Goal: Task Accomplishment & Management: Use online tool/utility

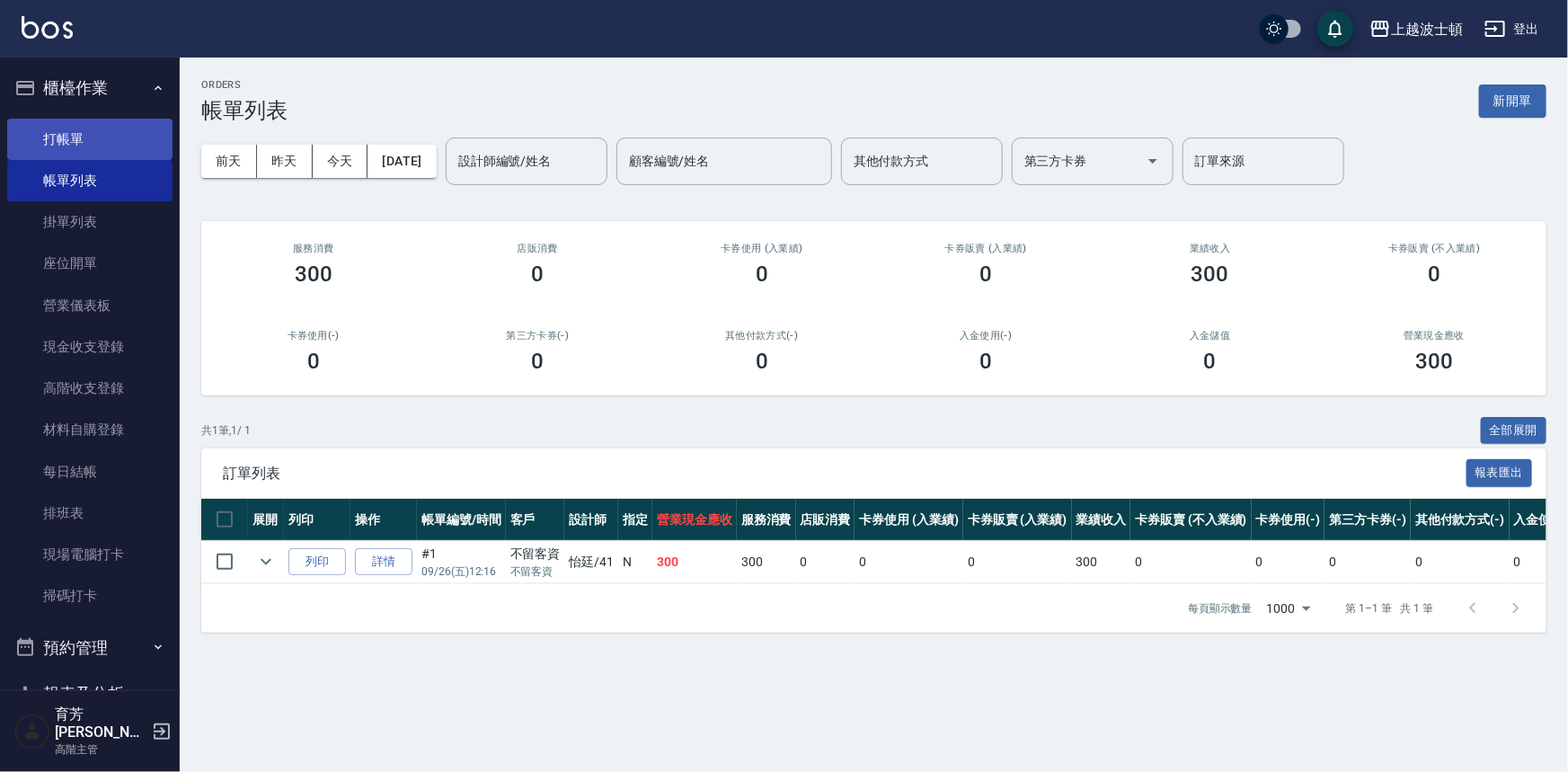
click at [93, 122] on link "打帳單" at bounding box center [89, 139] width 166 height 42
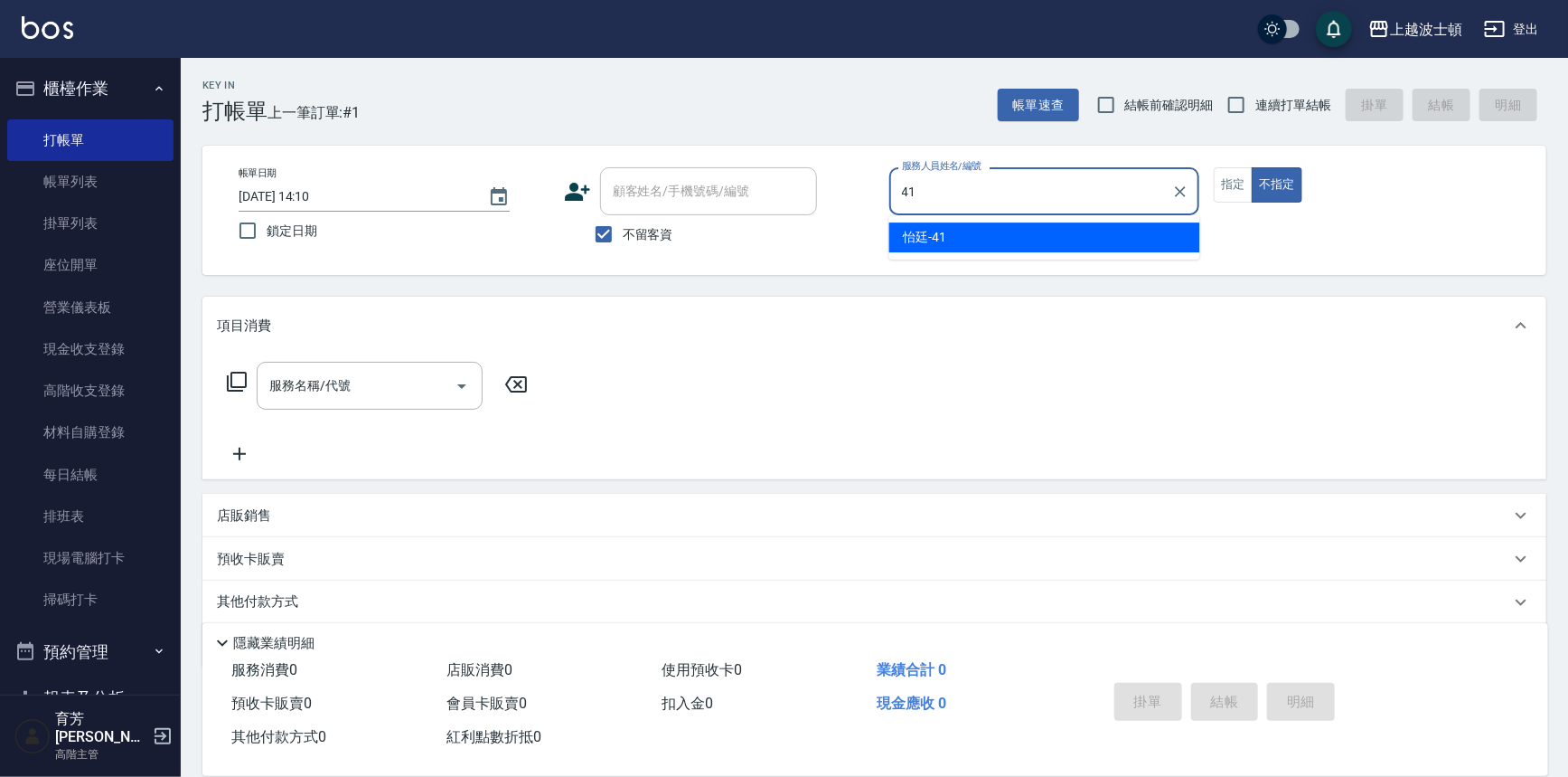
type input "怡廷-41"
type button "false"
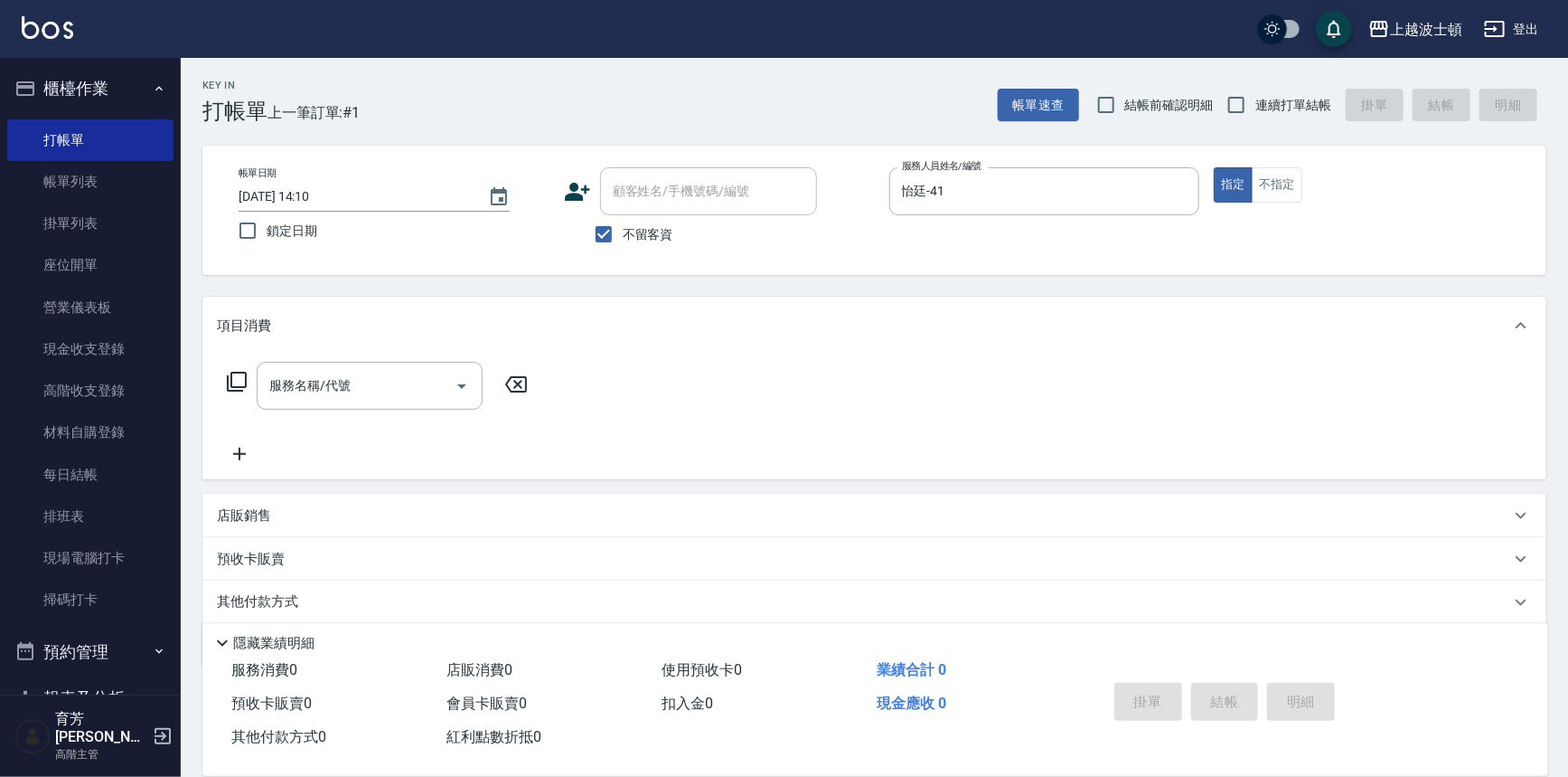
click at [226, 378] on icon at bounding box center [237, 382] width 21 height 21
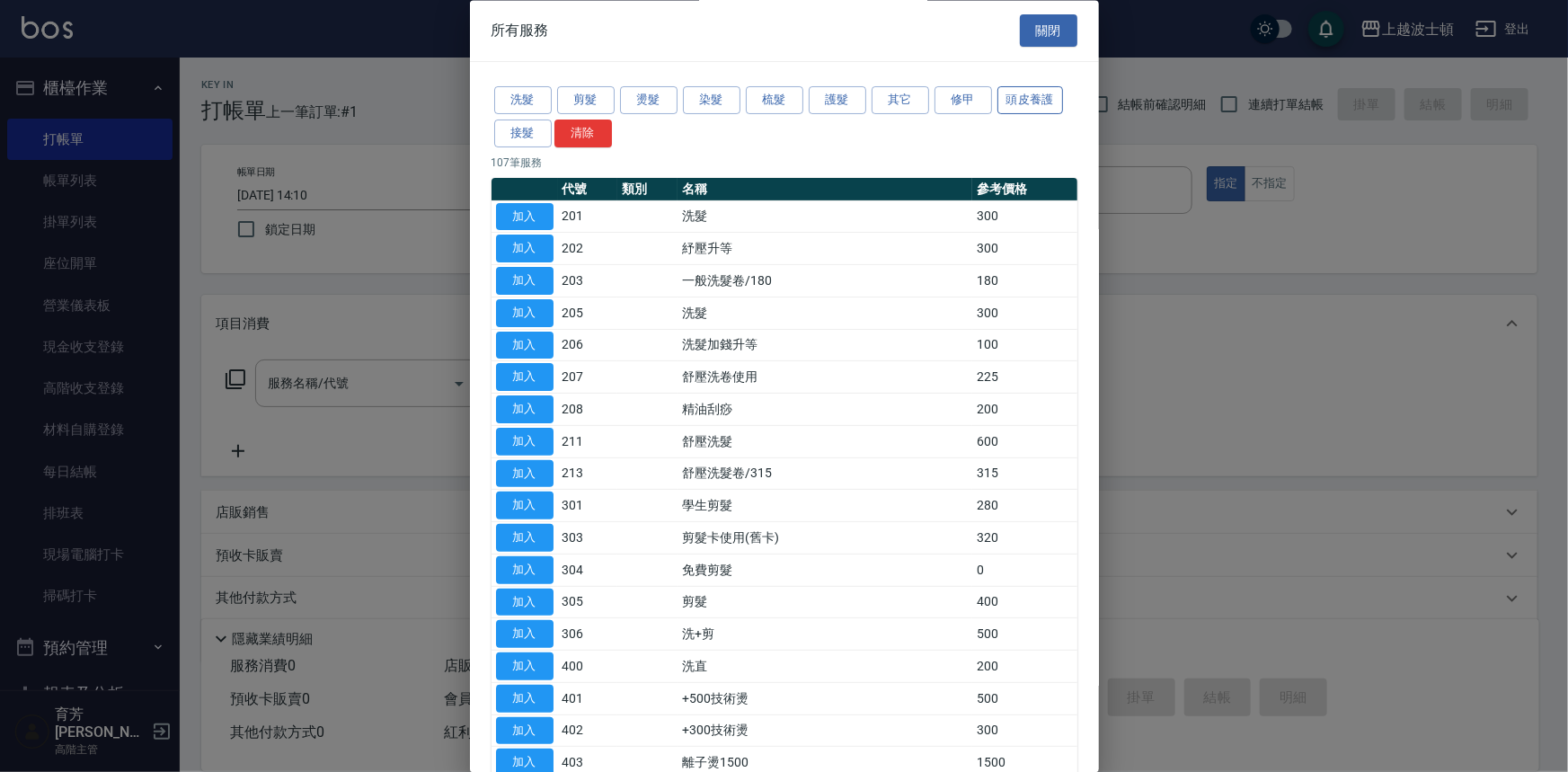
click at [1029, 104] on button "頭皮養護" at bounding box center [1031, 101] width 67 height 28
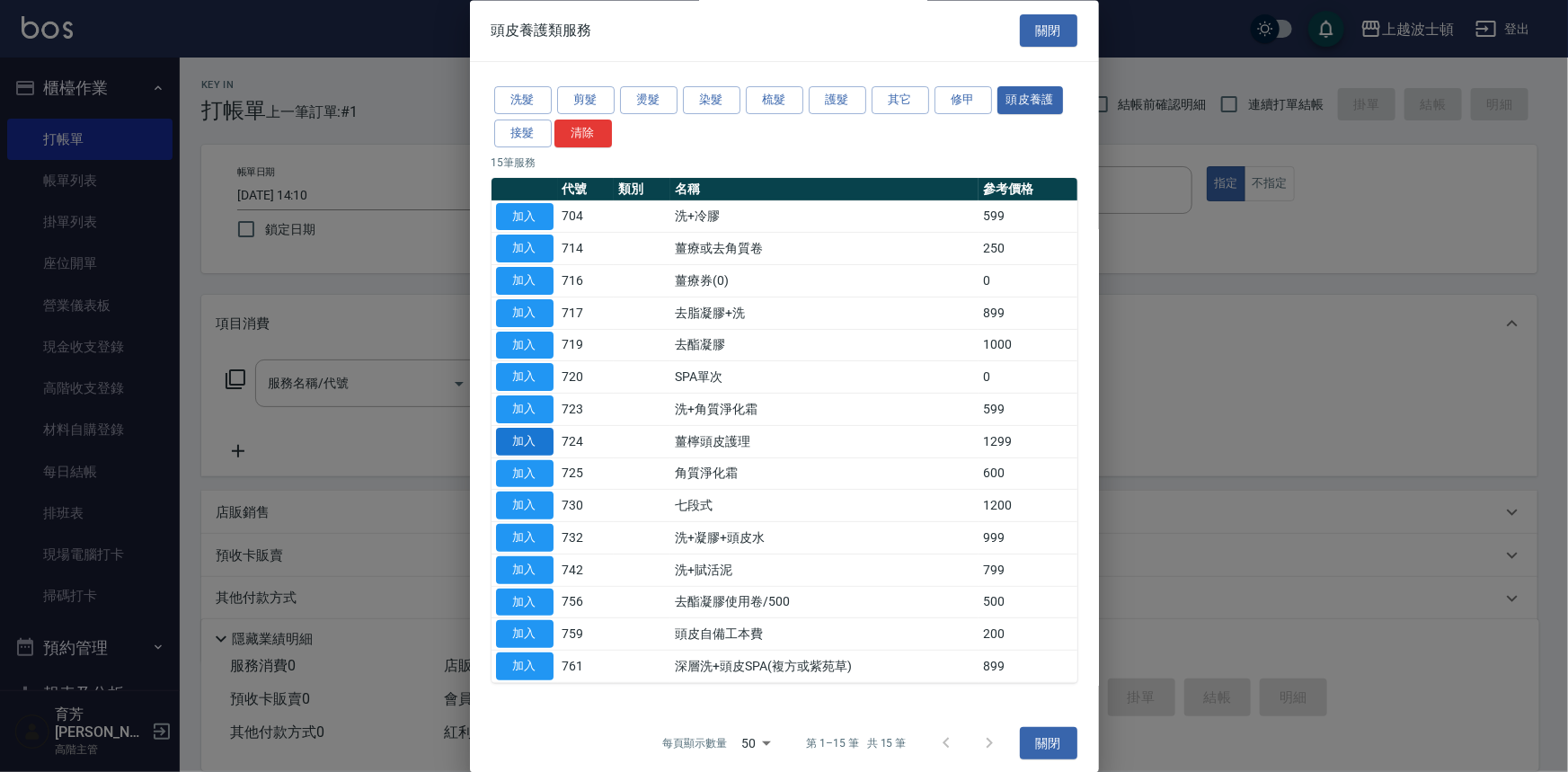
click at [533, 433] on button "加入" at bounding box center [525, 441] width 57 height 28
type input "薑檸頭皮護理(724)"
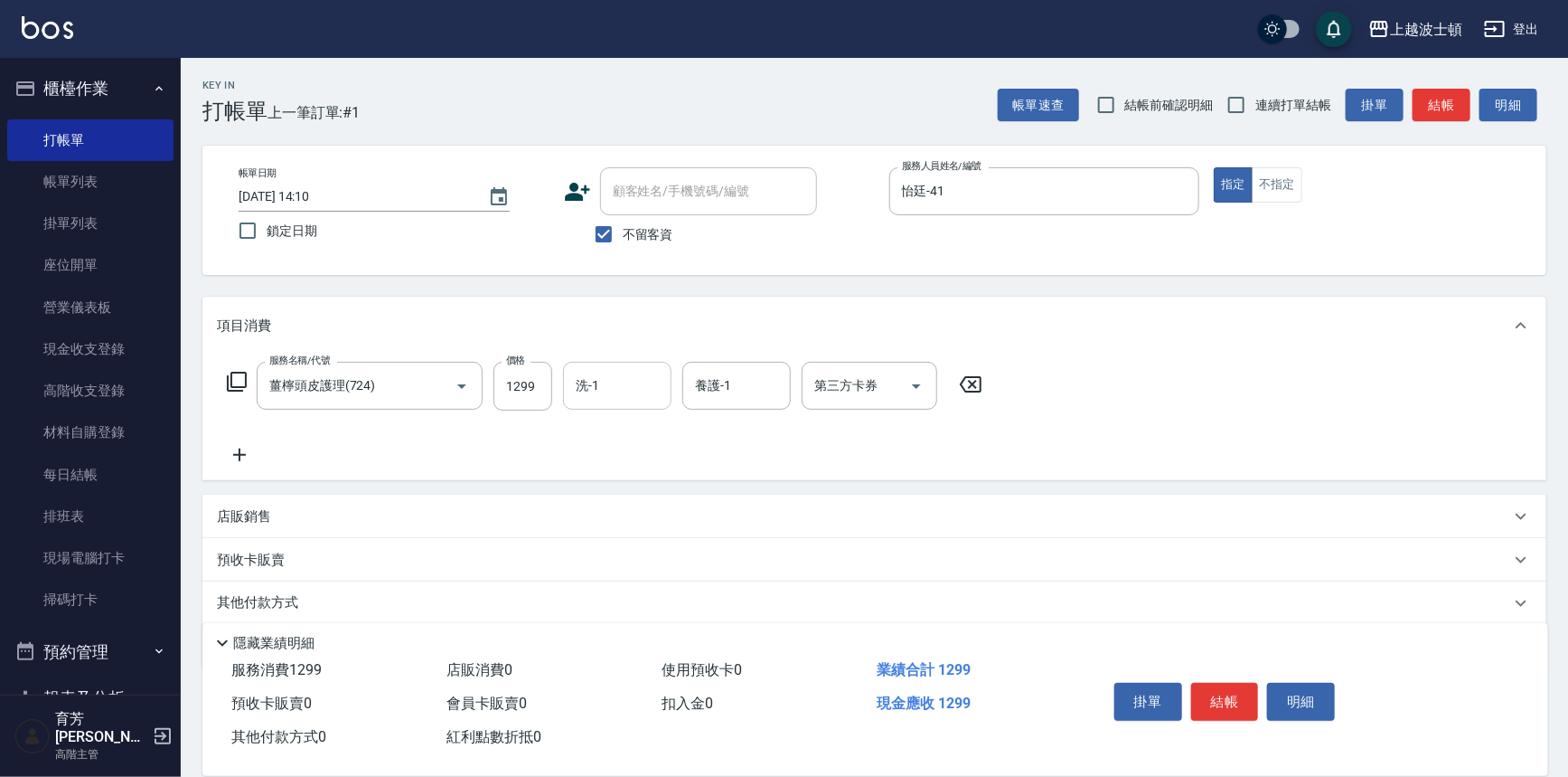
click at [635, 379] on input "洗-1" at bounding box center [617, 386] width 92 height 31
type input "怡廷-41"
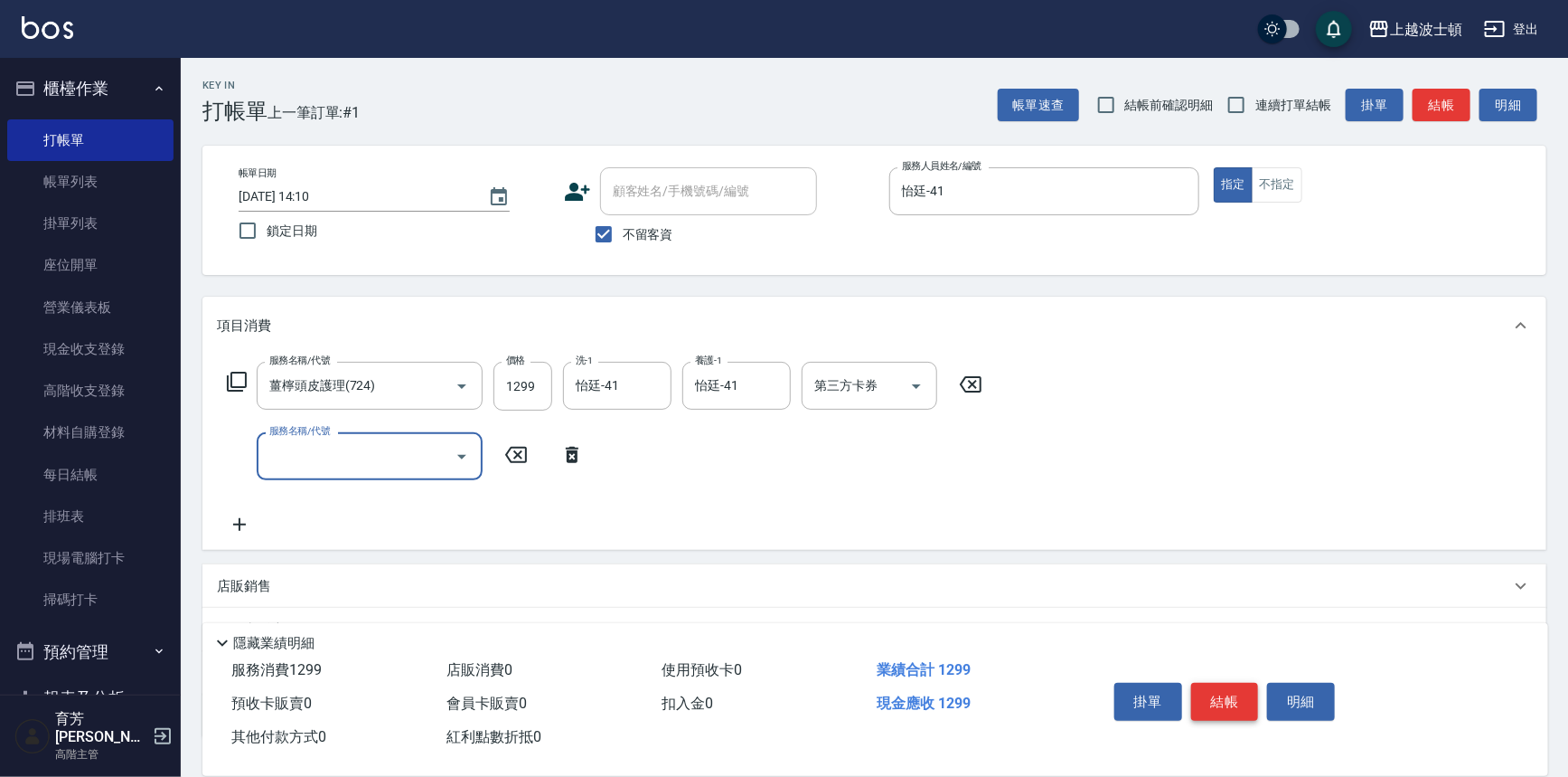
click at [1216, 694] on button "結帳" at bounding box center [1225, 701] width 68 height 38
